Goal: Transaction & Acquisition: Purchase product/service

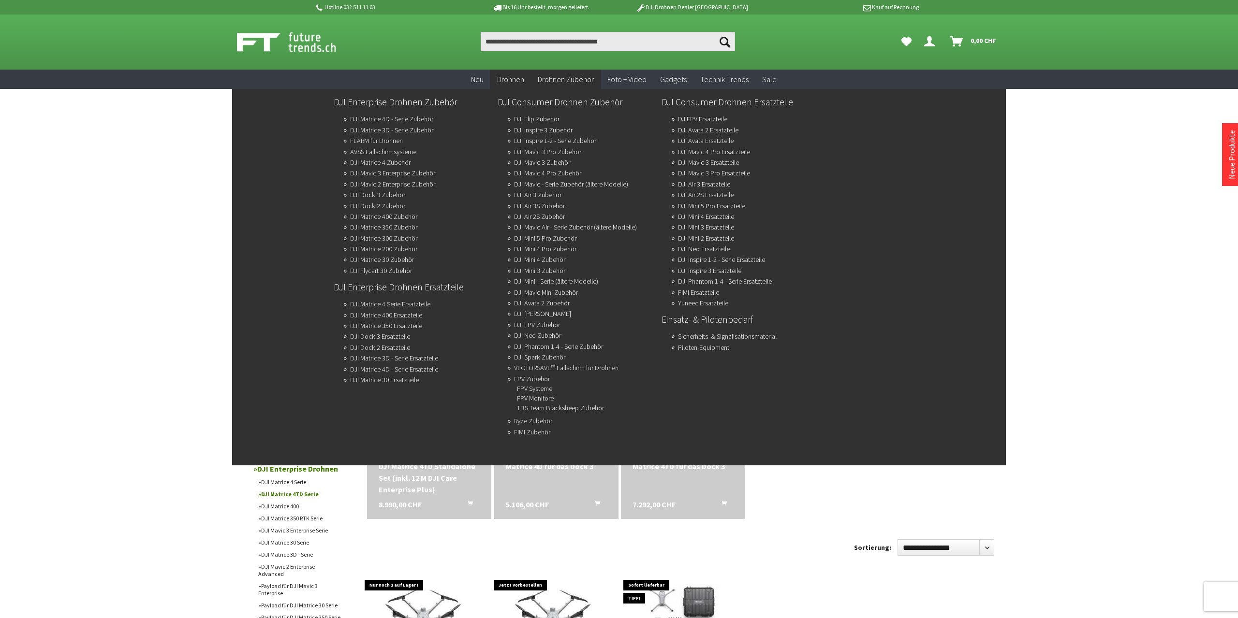
click at [557, 73] on link "Drohnen Zubehör" at bounding box center [566, 80] width 70 height 20
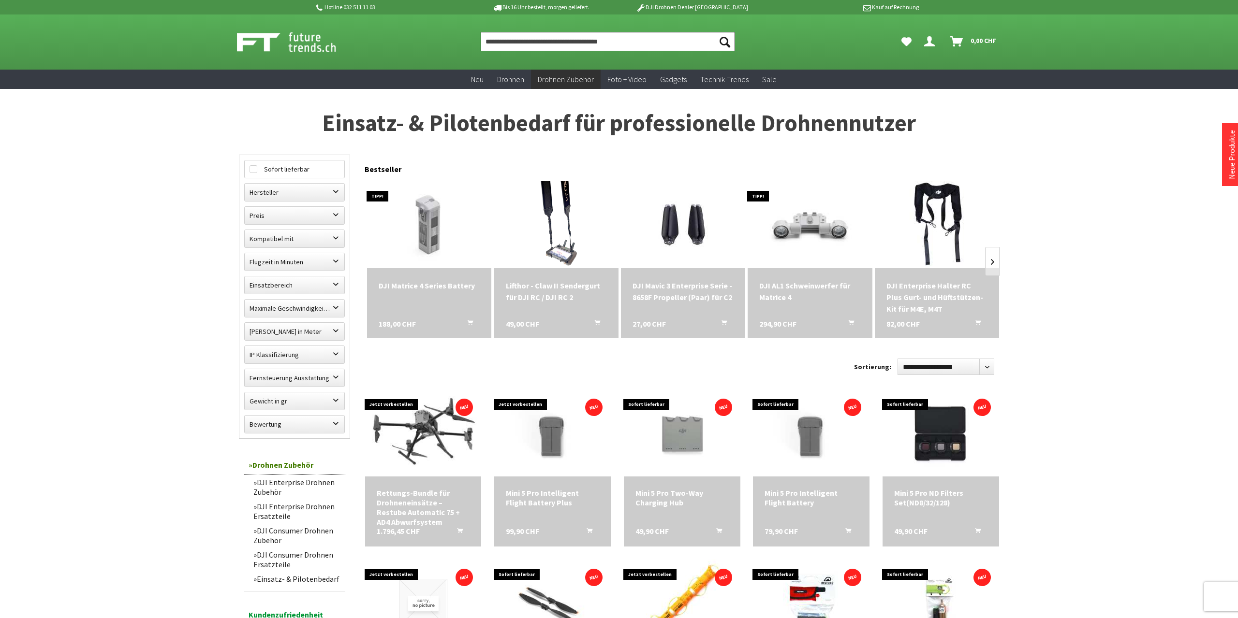
click at [539, 35] on input "Produkt, Marke, Kategorie, EAN, Artikelnummer…" at bounding box center [608, 41] width 254 height 19
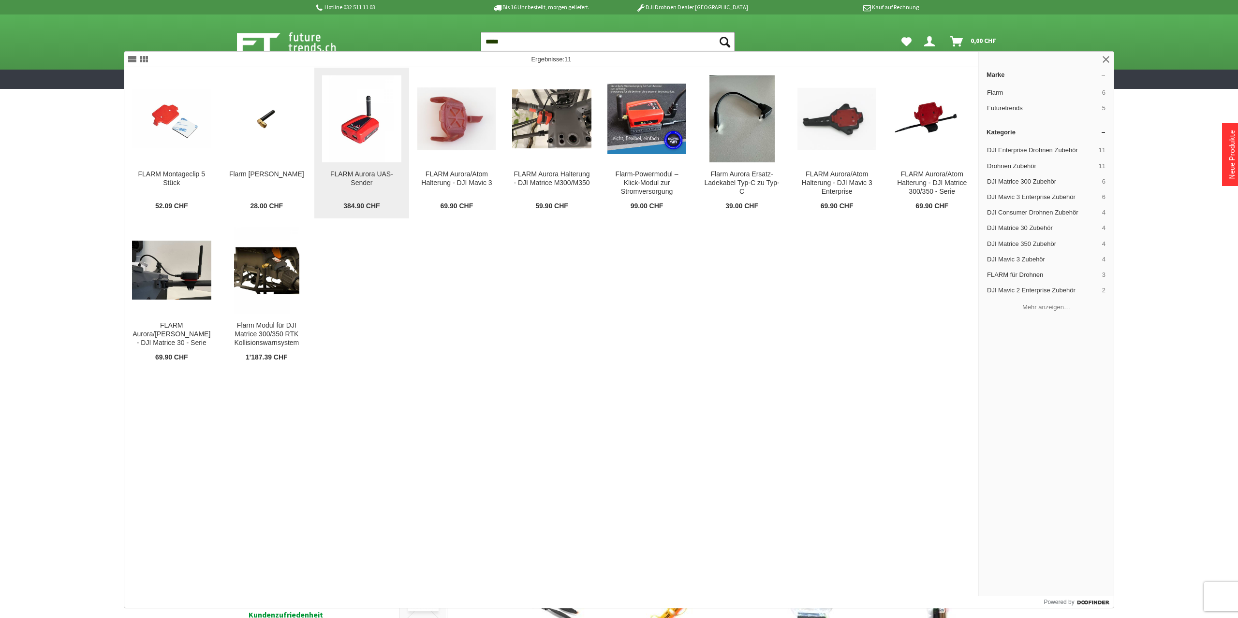
type input "*****"
click at [352, 132] on img at bounding box center [361, 118] width 65 height 87
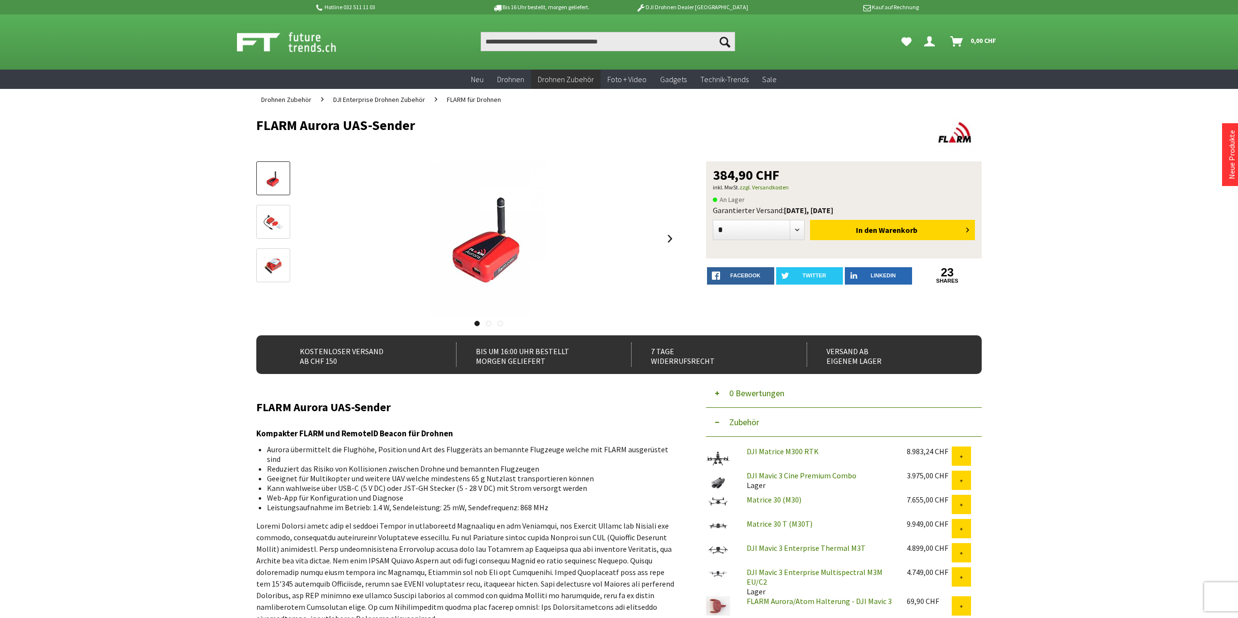
click at [272, 221] on img at bounding box center [273, 222] width 21 height 28
click at [279, 177] on img at bounding box center [273, 179] width 21 height 28
